Goal: Task Accomplishment & Management: Manage account settings

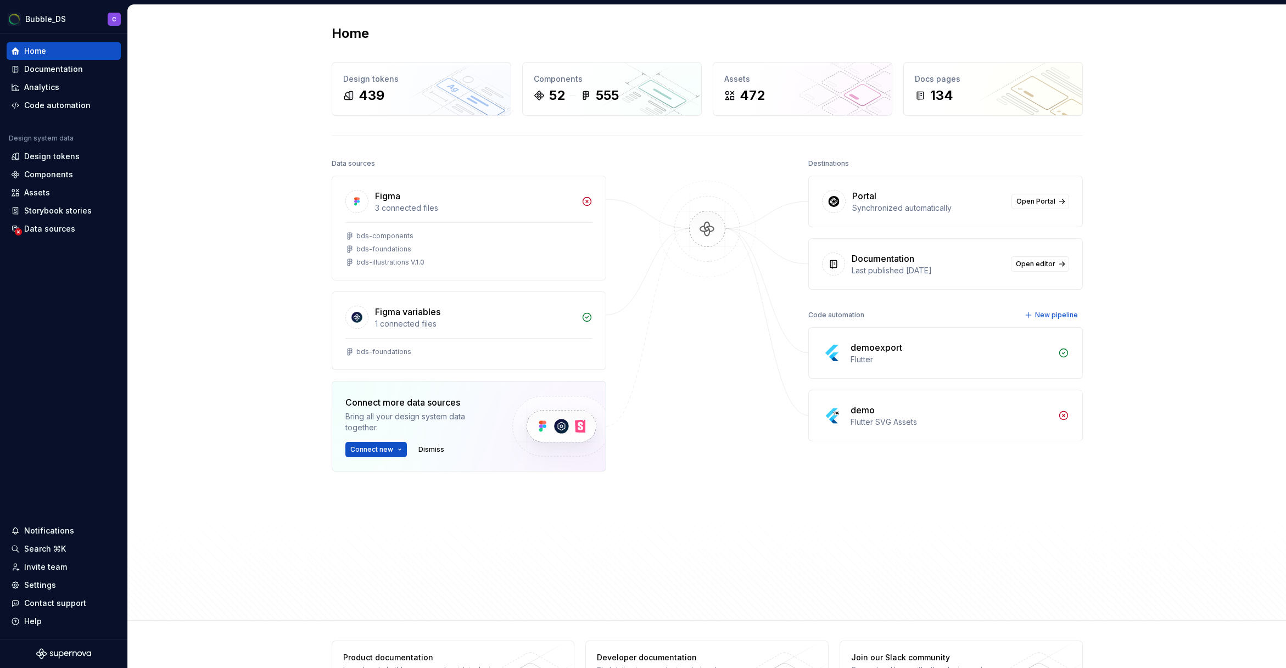
click at [717, 546] on div at bounding box center [707, 356] width 110 height 401
click at [68, 588] on div "Settings" at bounding box center [63, 585] width 105 height 11
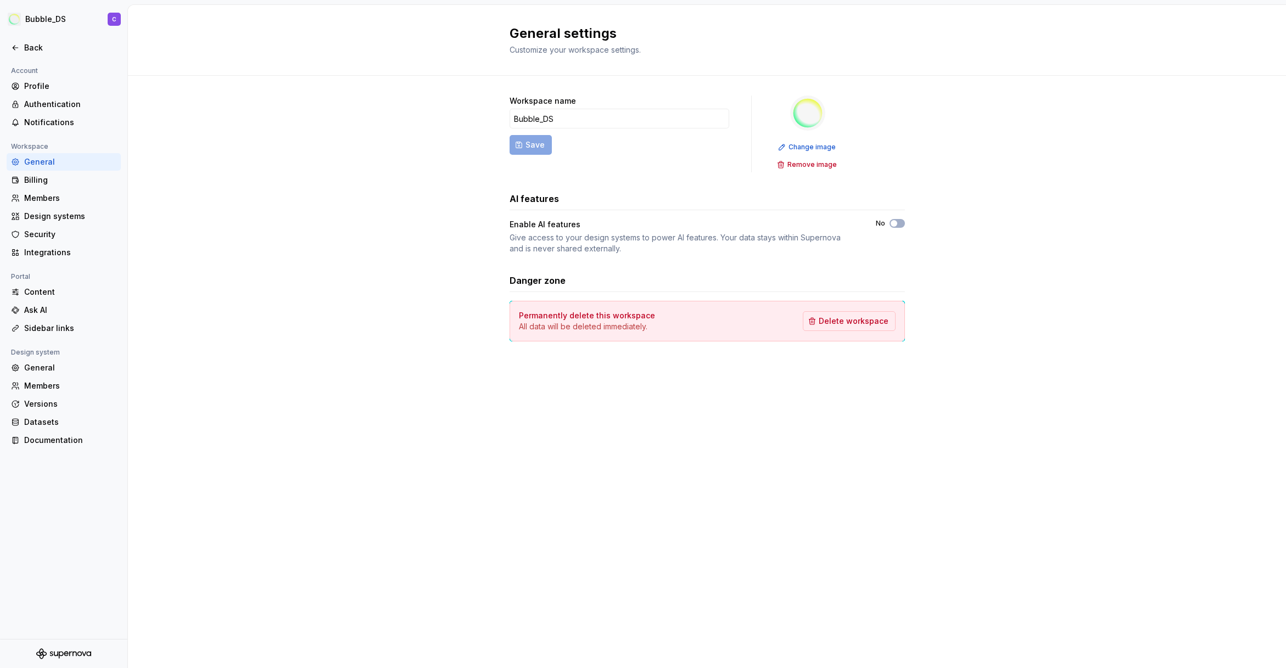
click at [341, 310] on div "Workspace name Bubble_DS Save Change image Remove image AI features Enable AI f…" at bounding box center [707, 229] width 1158 height 307
click at [60, 178] on div "Billing" at bounding box center [70, 180] width 92 height 11
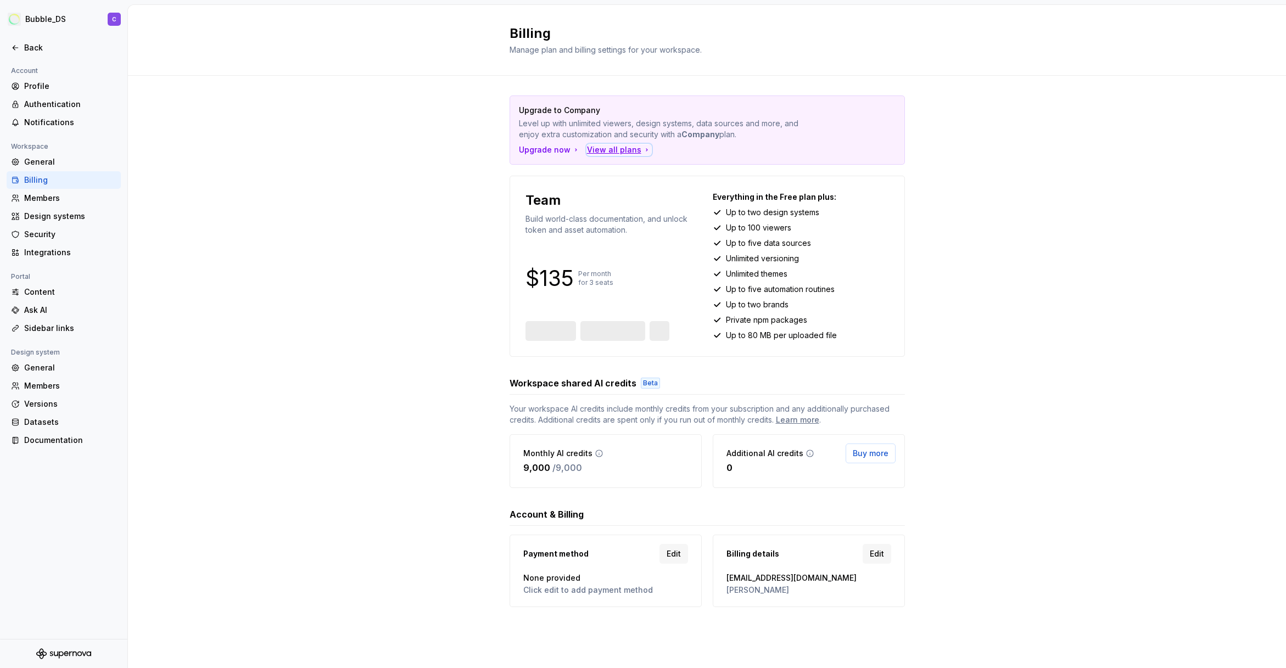
click at [615, 149] on div "View all plans" at bounding box center [619, 149] width 64 height 11
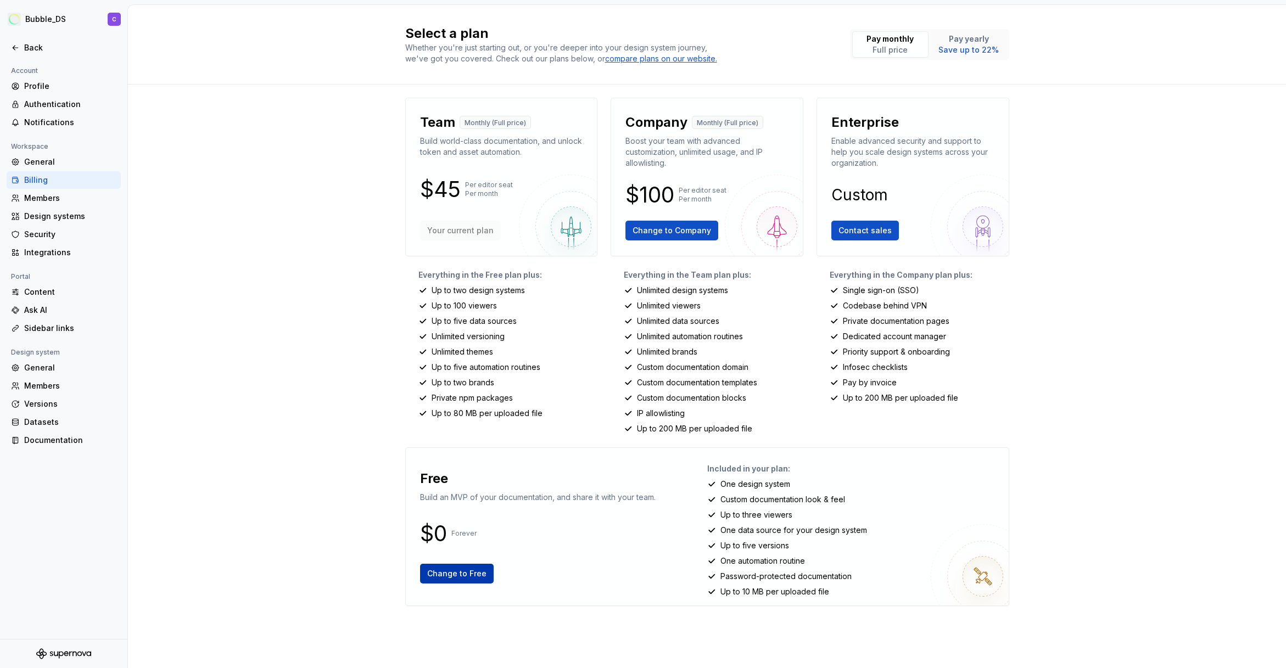
click at [453, 570] on span "Change to Free" at bounding box center [456, 573] width 59 height 11
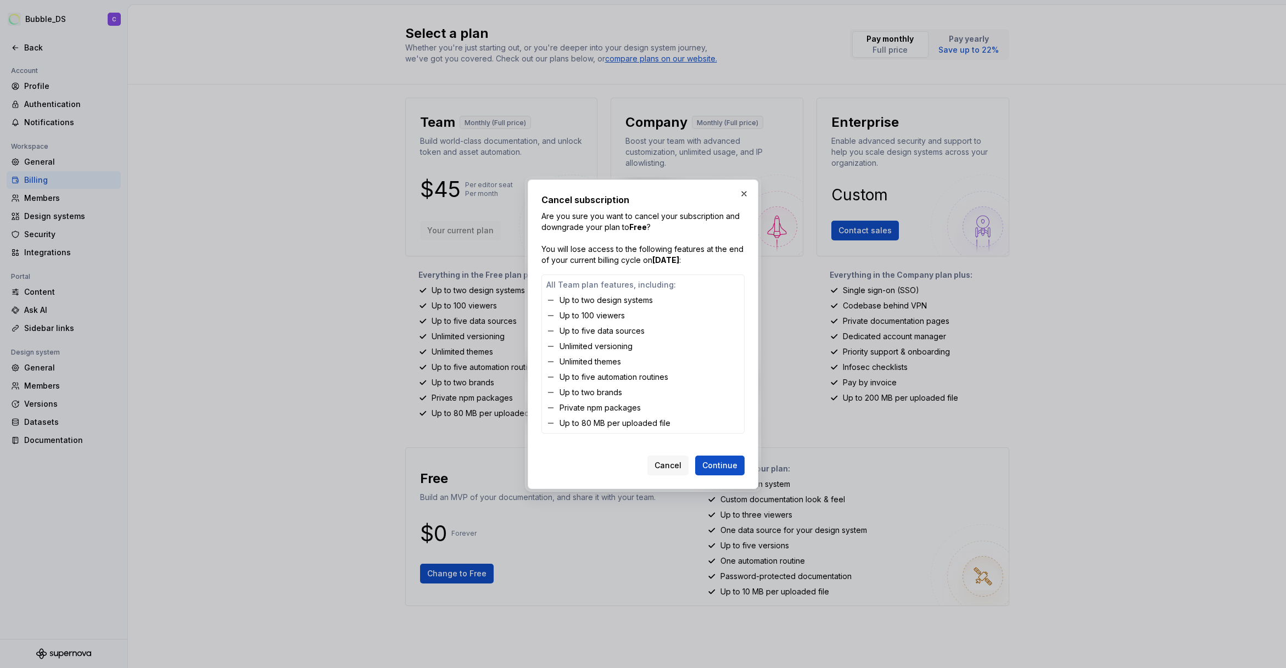
click at [679, 262] on strong "October 15, 2025" at bounding box center [665, 259] width 27 height 9
click at [679, 261] on strong "October 15, 2025" at bounding box center [665, 259] width 27 height 9
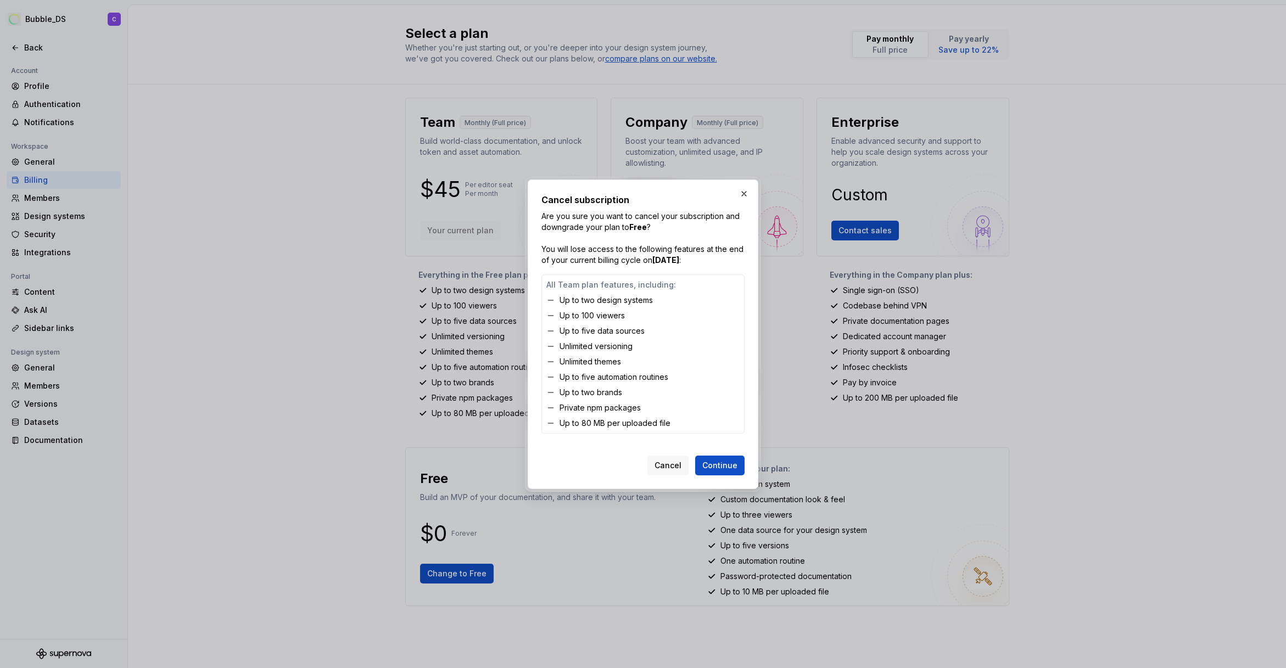
click at [679, 261] on strong "October 15, 2025" at bounding box center [665, 259] width 27 height 9
drag, startPoint x: 700, startPoint y: 261, endPoint x: 659, endPoint y: 218, distance: 59.4
click at [659, 218] on p "Are you sure you want to cancel your subscription and downgrade your plan to Fr…" at bounding box center [642, 238] width 203 height 55
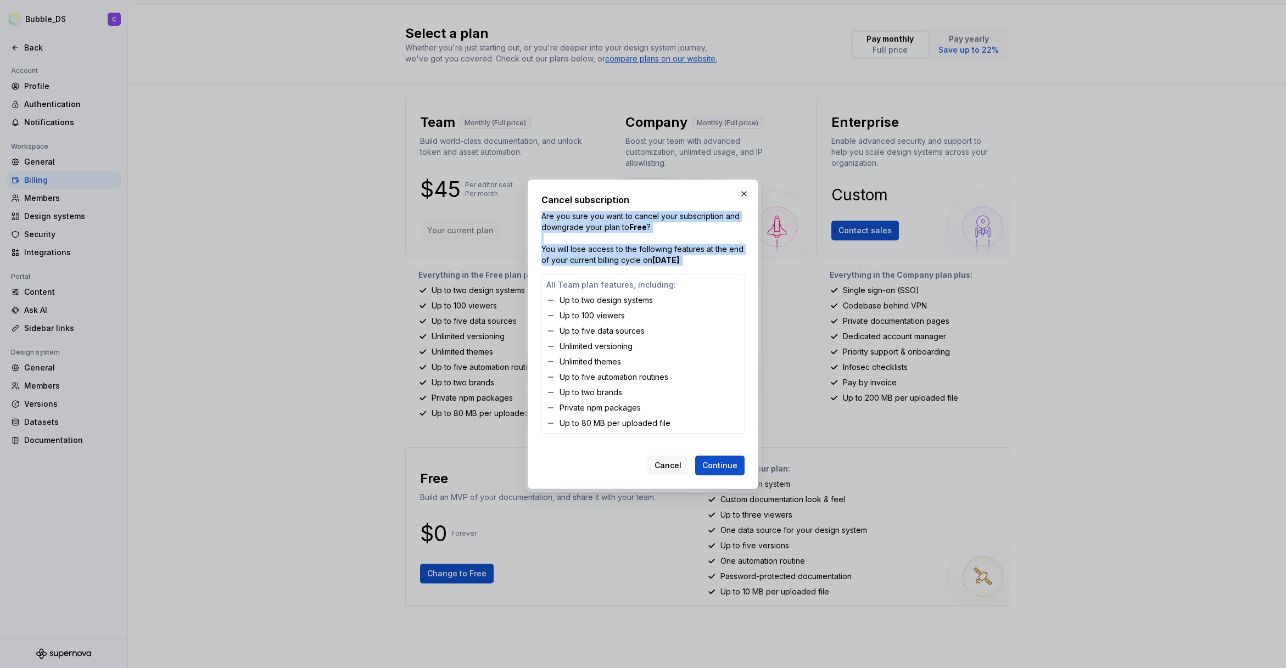
drag, startPoint x: 659, startPoint y: 218, endPoint x: 683, endPoint y: 257, distance: 46.1
click at [683, 257] on p "Are you sure you want to cancel your subscription and downgrade your plan to Fr…" at bounding box center [642, 238] width 203 height 55
click at [679, 257] on strong "October 15, 2025" at bounding box center [665, 259] width 27 height 9
click at [557, 287] on p "All Team plan features, including:" at bounding box center [642, 284] width 193 height 11
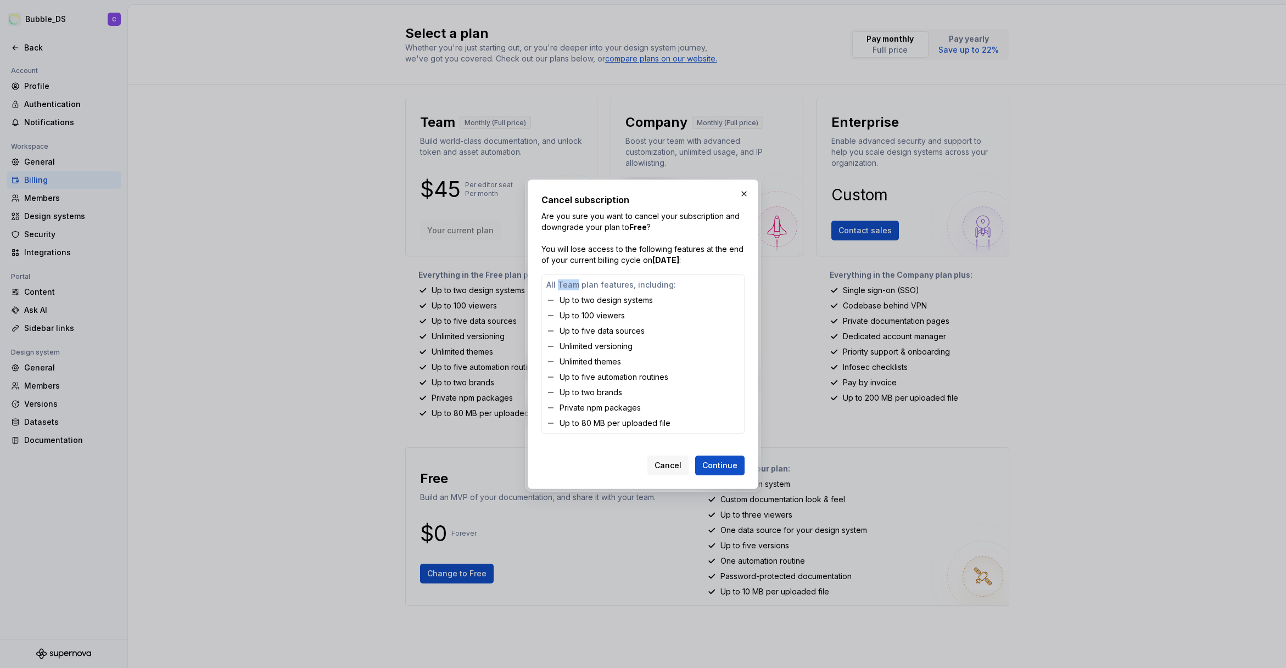
click at [557, 287] on p "All Team plan features, including:" at bounding box center [642, 284] width 193 height 11
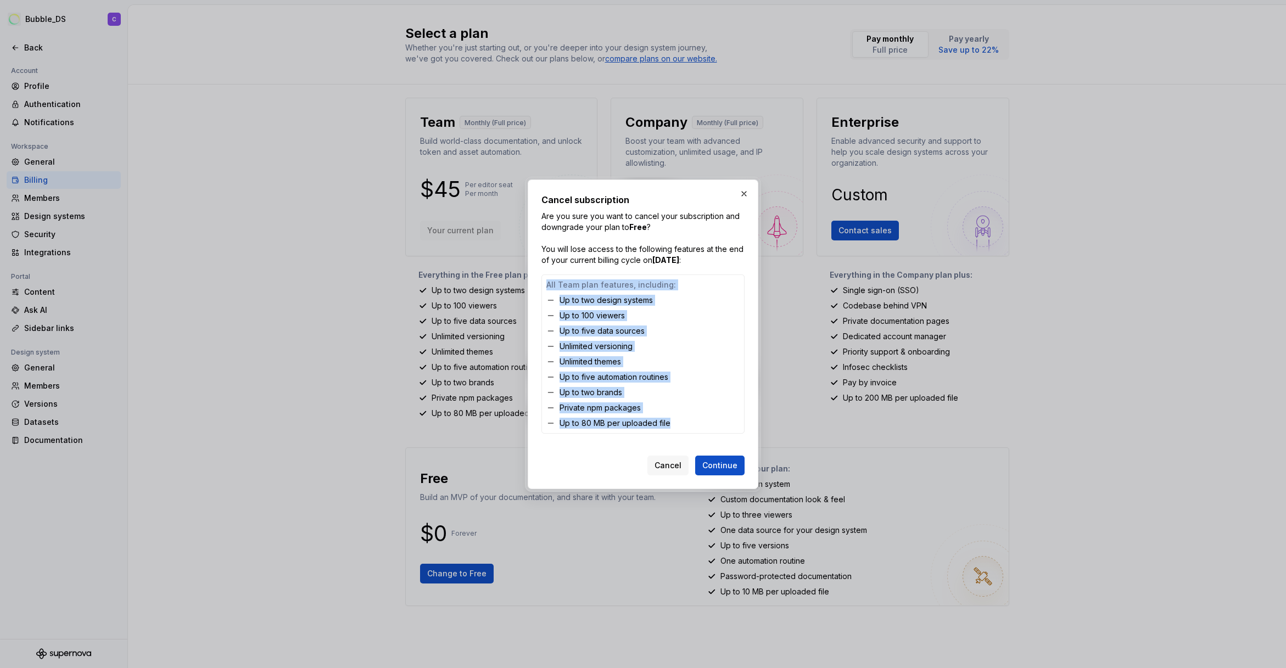
drag, startPoint x: 557, startPoint y: 287, endPoint x: 606, endPoint y: 419, distance: 141.2
click at [606, 419] on div "All Team plan features, including: Up to two design systems Up to 100 viewers U…" at bounding box center [642, 353] width 203 height 159
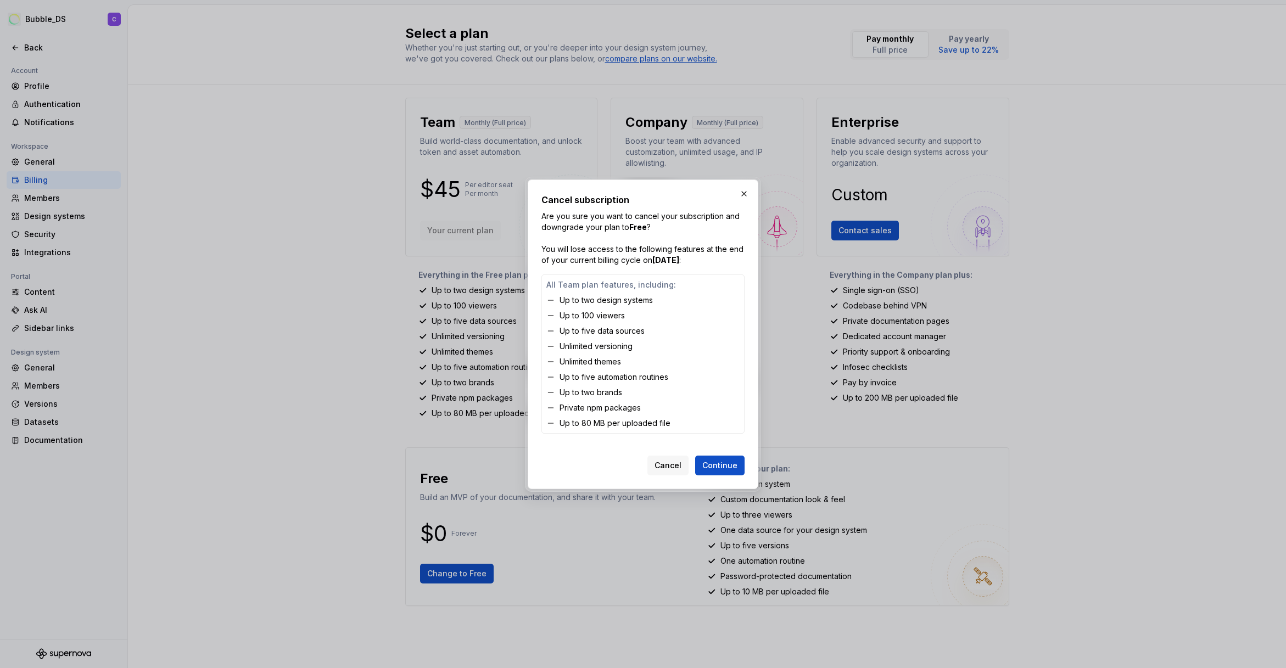
drag, startPoint x: 600, startPoint y: 351, endPoint x: 602, endPoint y: 343, distance: 9.1
click at [600, 352] on div "All Team plan features, including: Up to two design systems Up to 100 viewers U…" at bounding box center [642, 353] width 203 height 159
click at [597, 296] on p "Up to two design systems" at bounding box center [605, 300] width 93 height 11
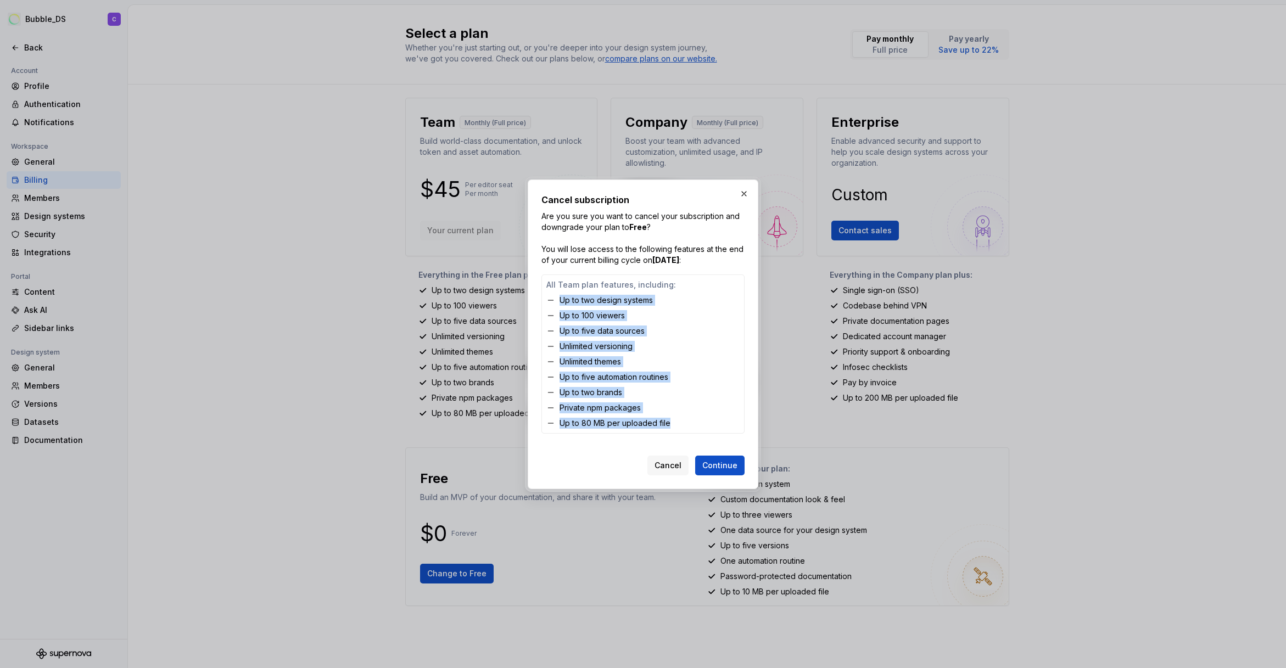
drag, startPoint x: 597, startPoint y: 296, endPoint x: 630, endPoint y: 432, distance: 139.7
click at [630, 432] on div "All Team plan features, including: Up to two design systems Up to 100 viewers U…" at bounding box center [642, 353] width 203 height 159
copy div "Up to two design systems Up to 100 viewers Up to five data sources Unlimited ve…"
click at [740, 463] on button "Continue" at bounding box center [719, 466] width 49 height 20
